Goal: Contribute content

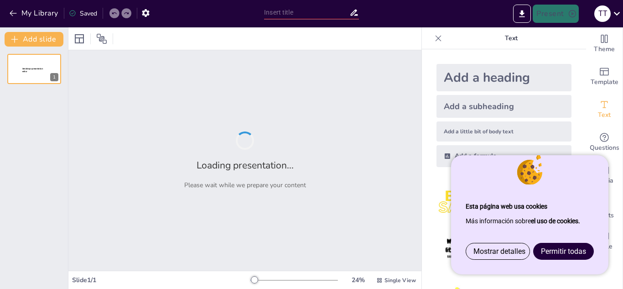
type input "Definició i Tipus d'Energia: La Central Mareomètrica"
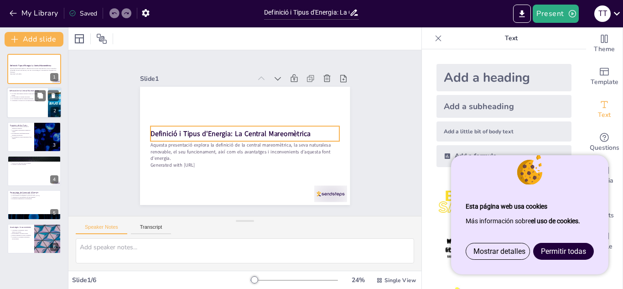
click at [32, 107] on div at bounding box center [34, 103] width 55 height 31
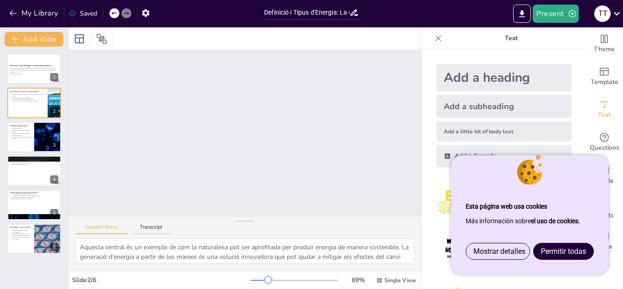
scroll to position [0, 0]
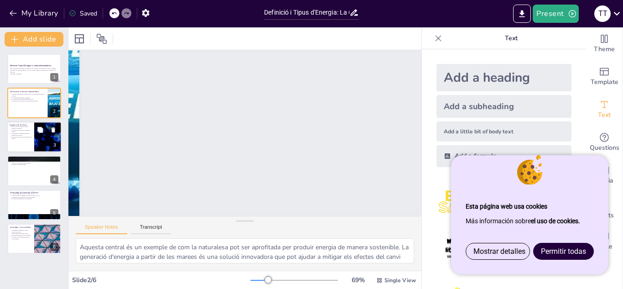
click at [31, 149] on div at bounding box center [34, 136] width 55 height 31
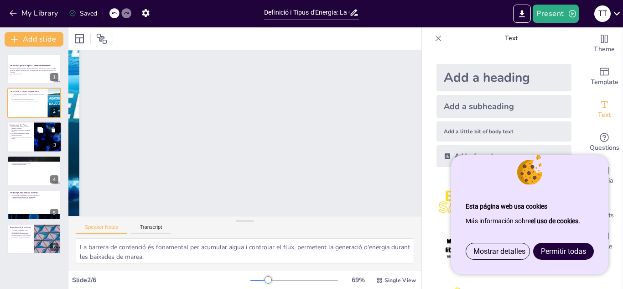
scroll to position [0, 0]
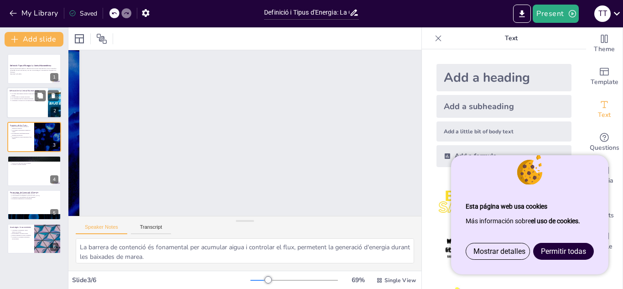
click at [31, 108] on div at bounding box center [34, 103] width 55 height 31
type textarea "Aquesta central és un exemple de com la naturalesa pot ser aprofitada per produ…"
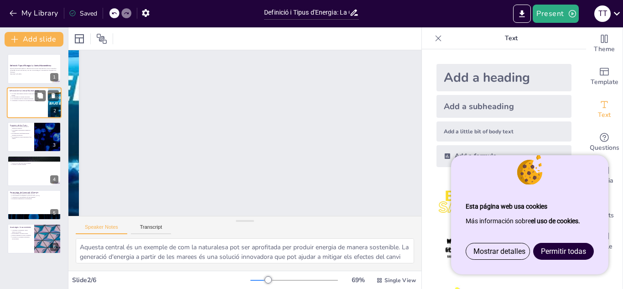
scroll to position [18, 19]
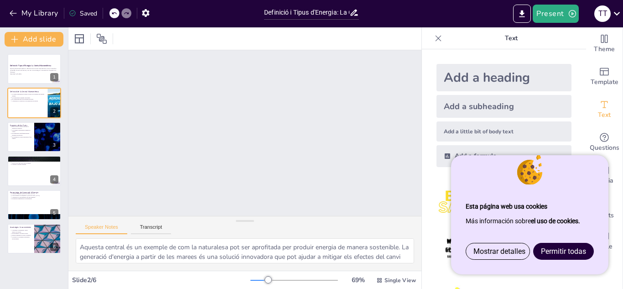
click at [378, 211] on div "Slide 1 Definició i Tipus d'Energia: La Central Mareomètrica Aquesta presentaci…" at bounding box center [245, 132] width 266 height 387
click at [408, 211] on div "Slide 1 Definició i Tipus d'Energia: La Central Mareomètrica Aquesta presentaci…" at bounding box center [244, 133] width 353 height 166
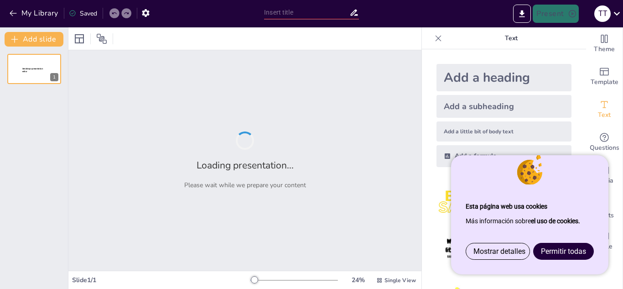
type input "Definició i Tipus d'Energia: La Central Mareomètrica"
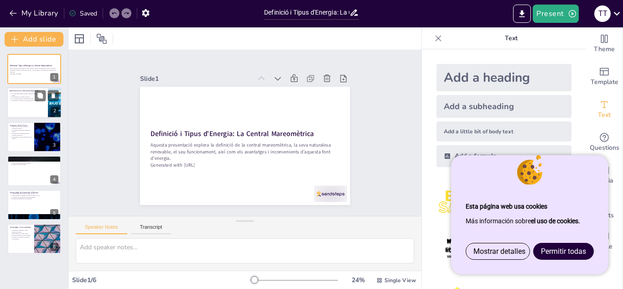
click at [42, 113] on div at bounding box center [34, 103] width 55 height 31
type textarea "Aquesta central és un exemple de com la naturalesa pot ser aprofitada per produ…"
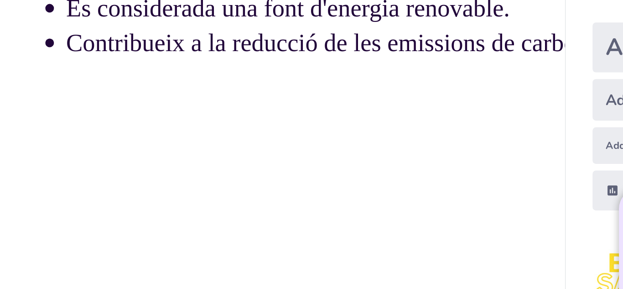
scroll to position [0, 2]
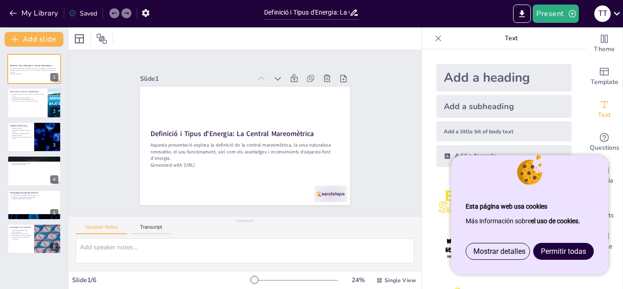
click at [195, 30] on div at bounding box center [244, 38] width 353 height 22
click at [31, 108] on div at bounding box center [34, 103] width 55 height 31
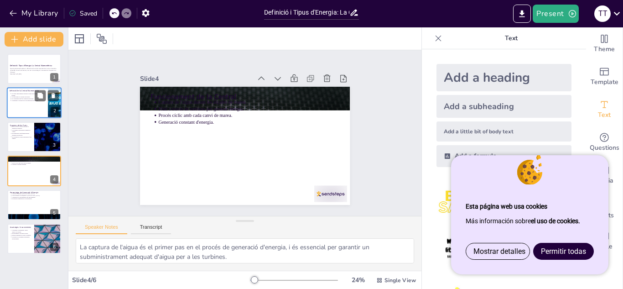
type textarea "La barrera de contenció és fonamental per acumular aigua i controlar el flux, p…"
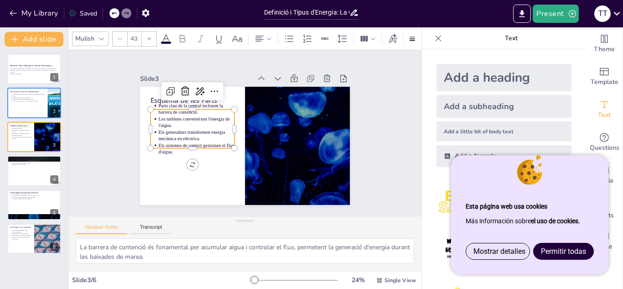
click at [153, 103] on div "Esquema de les Parts Parts clau de la central inclouen la barrera de contenció.…" at bounding box center [245, 146] width 210 height 118
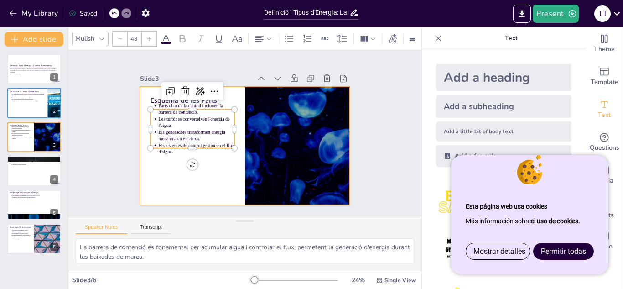
click at [198, 160] on div at bounding box center [245, 146] width 210 height 118
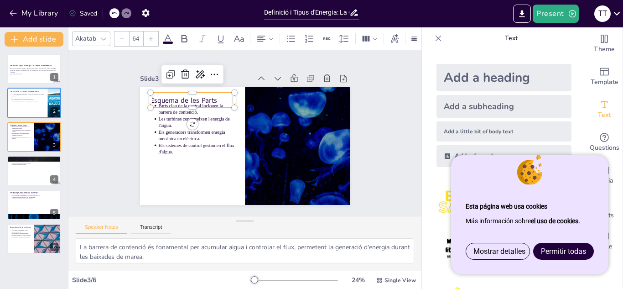
click at [223, 96] on p "Esquema de les Parts" at bounding box center [193, 100] width 84 height 10
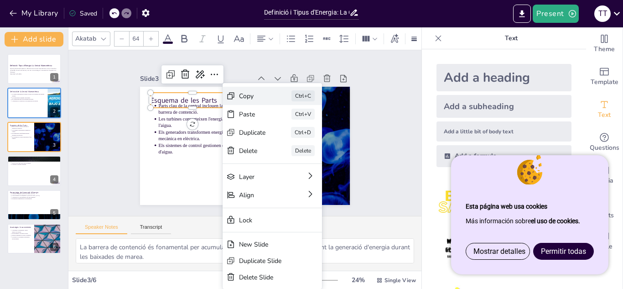
click at [241, 94] on div "Copy" at bounding box center [252, 96] width 27 height 9
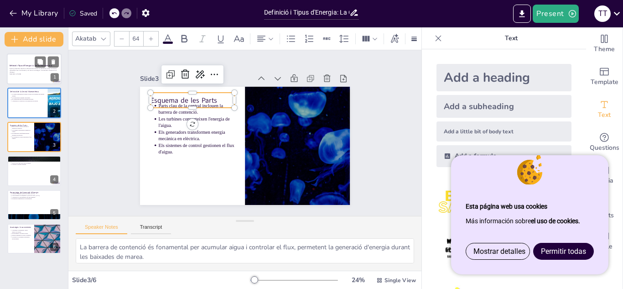
click at [21, 67] on strong "Definició i Tipus d'Energia: La Central Mareomètrica" at bounding box center [31, 65] width 43 height 2
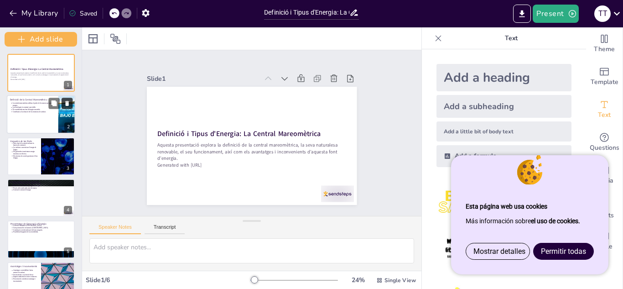
drag, startPoint x: 67, startPoint y: 72, endPoint x: 71, endPoint y: 102, distance: 30.0
click at [71, 102] on div "Add slide Definició i Tipus d'Energia: La Central Mareomètrica Aquesta presenta…" at bounding box center [41, 157] width 82 height 261
click at [49, 127] on div at bounding box center [41, 114] width 69 height 39
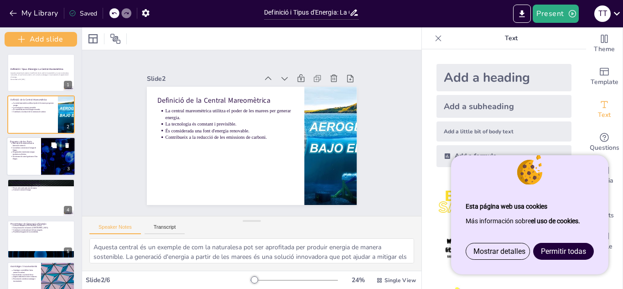
click at [46, 152] on div at bounding box center [58, 156] width 69 height 39
type textarea "La barrera de contenció és fonamental per acumular aigua i controlar el flux, p…"
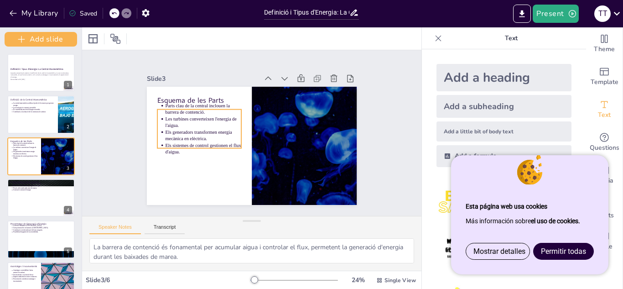
click at [165, 142] on p "Els sistemes de control gestionen el flux d'aigua." at bounding box center [203, 148] width 76 height 13
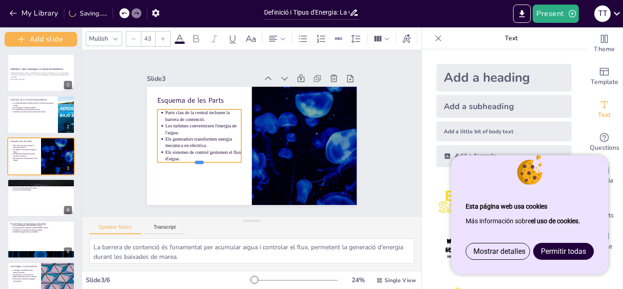
drag, startPoint x: 190, startPoint y: 146, endPoint x: 190, endPoint y: 154, distance: 8.2
click at [190, 154] on div "Esquema de les Parts Parts clau de la central inclouen la barrera de contenció.…" at bounding box center [252, 146] width 210 height 118
click at [165, 110] on p "Parts clau de la central inclouen la barrera de contenció." at bounding box center [203, 115] width 76 height 13
click at [165, 109] on p "Parts clau de la central inclouen la barrera de contenció." at bounding box center [203, 115] width 76 height 13
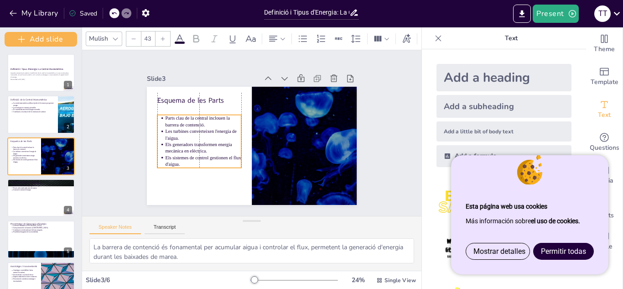
click at [157, 115] on ul "Parts clau de la central inclouen la barrera de contenció. Les turbines convert…" at bounding box center [199, 141] width 84 height 52
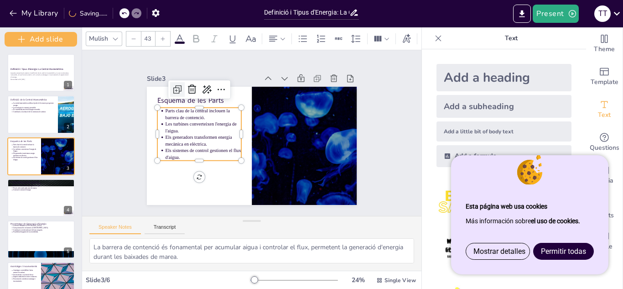
click at [174, 88] on icon at bounding box center [176, 90] width 5 height 5
type input "43"
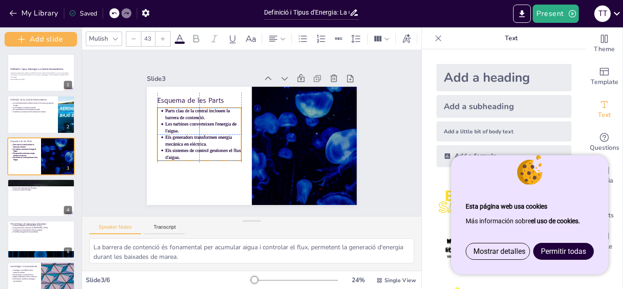
click at [193, 141] on p "Els generadors transformen energia mecànica en elèctrica." at bounding box center [203, 140] width 76 height 13
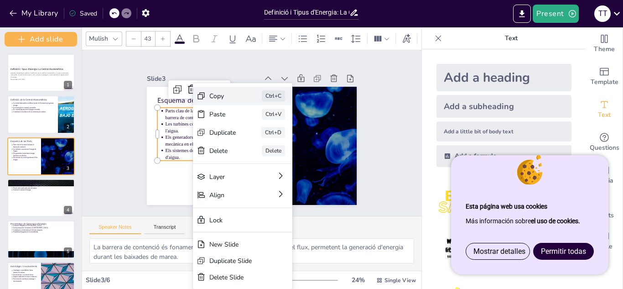
click at [203, 101] on div "Copy Ctrl+C" at bounding box center [242, 96] width 99 height 18
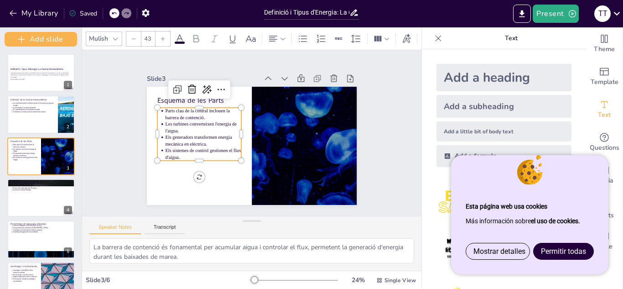
click at [182, 155] on p "Els sistemes de control gestionen el flux d'aigua." at bounding box center [203, 153] width 76 height 13
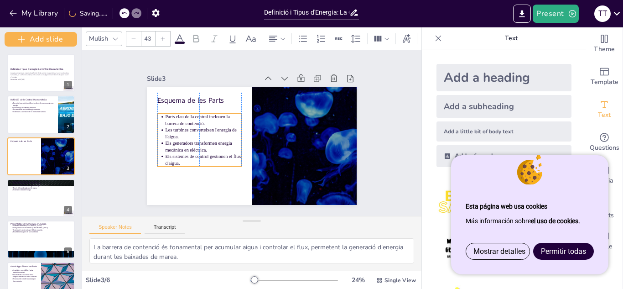
drag, startPoint x: 182, startPoint y: 155, endPoint x: 185, endPoint y: 161, distance: 6.5
click at [185, 161] on p "Els sistemes de control gestionen el flux d'aigua." at bounding box center [203, 159] width 76 height 13
click at [178, 160] on p "Els sistemes de control gestionen el flux d'aigua." at bounding box center [203, 159] width 76 height 13
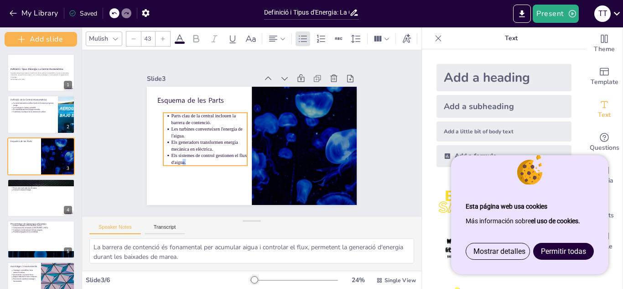
click at [171, 158] on p "Els sistemes de control gestionen el flux d'aigua." at bounding box center [209, 158] width 76 height 13
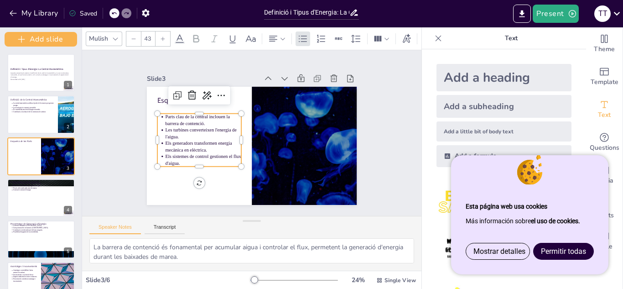
click at [165, 130] on p "Les turbines converteixen l'energia de l'aigua." at bounding box center [203, 133] width 76 height 13
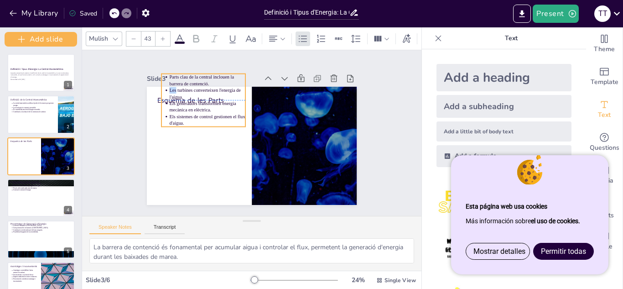
drag, startPoint x: 158, startPoint y: 130, endPoint x: 161, endPoint y: 90, distance: 39.8
click at [169, 90] on p "Les turbines converteixen l'energia de l'aigua." at bounding box center [207, 93] width 76 height 13
click at [158, 87] on ul "Parts clau de la central inclouen la barrera de contenció. Les turbines convert…" at bounding box center [199, 100] width 84 height 52
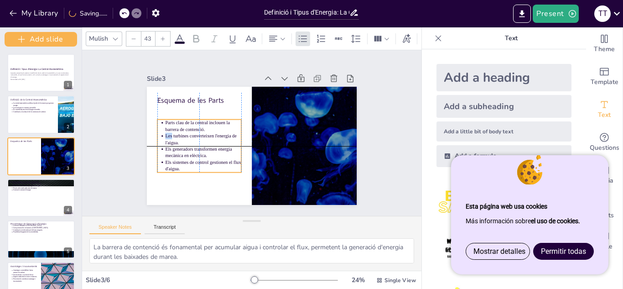
drag, startPoint x: 158, startPoint y: 87, endPoint x: 159, endPoint y: 132, distance: 45.6
click at [159, 132] on ul "Parts clau de la central inclouen la barrera de contenció. Les turbines convert…" at bounding box center [199, 146] width 84 height 52
click at [165, 133] on p "Les turbines converteixen l'energia de l'aigua." at bounding box center [203, 139] width 76 height 13
click at [165, 134] on p "Les turbines converteixen l'energia de l'aigua." at bounding box center [203, 139] width 76 height 13
click at [203, 159] on p "Els sistemes de control gestionen el flux d'aigua." at bounding box center [203, 165] width 76 height 13
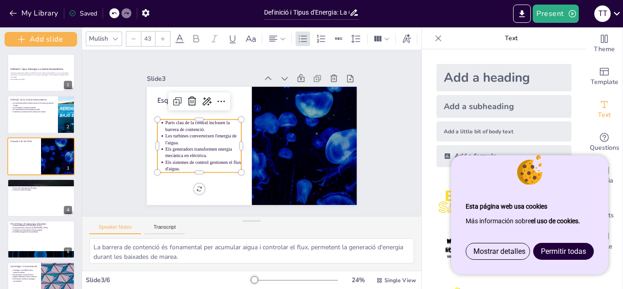
click at [184, 161] on p "Els sistemes de control gestionen el flux d'aigua." at bounding box center [203, 165] width 76 height 13
click at [177, 167] on p "Els sistemes de control gestionen el flux d'aigua." at bounding box center [203, 165] width 76 height 13
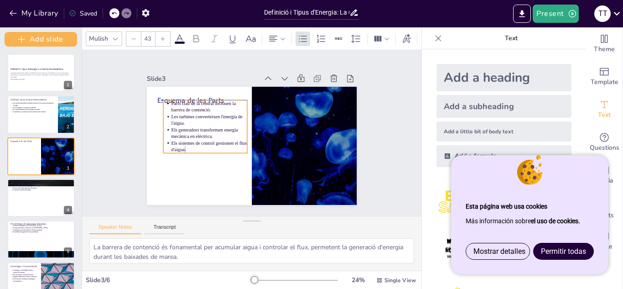
drag, startPoint x: 177, startPoint y: 167, endPoint x: 182, endPoint y: 152, distance: 15.4
click at [182, 152] on p "Els sistemes de control gestionen el flux d'aigua." at bounding box center [209, 146] width 76 height 13
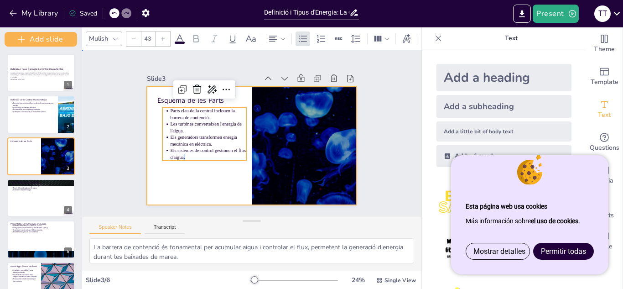
click at [177, 162] on div at bounding box center [252, 146] width 210 height 118
